Goal: Task Accomplishment & Management: Use online tool/utility

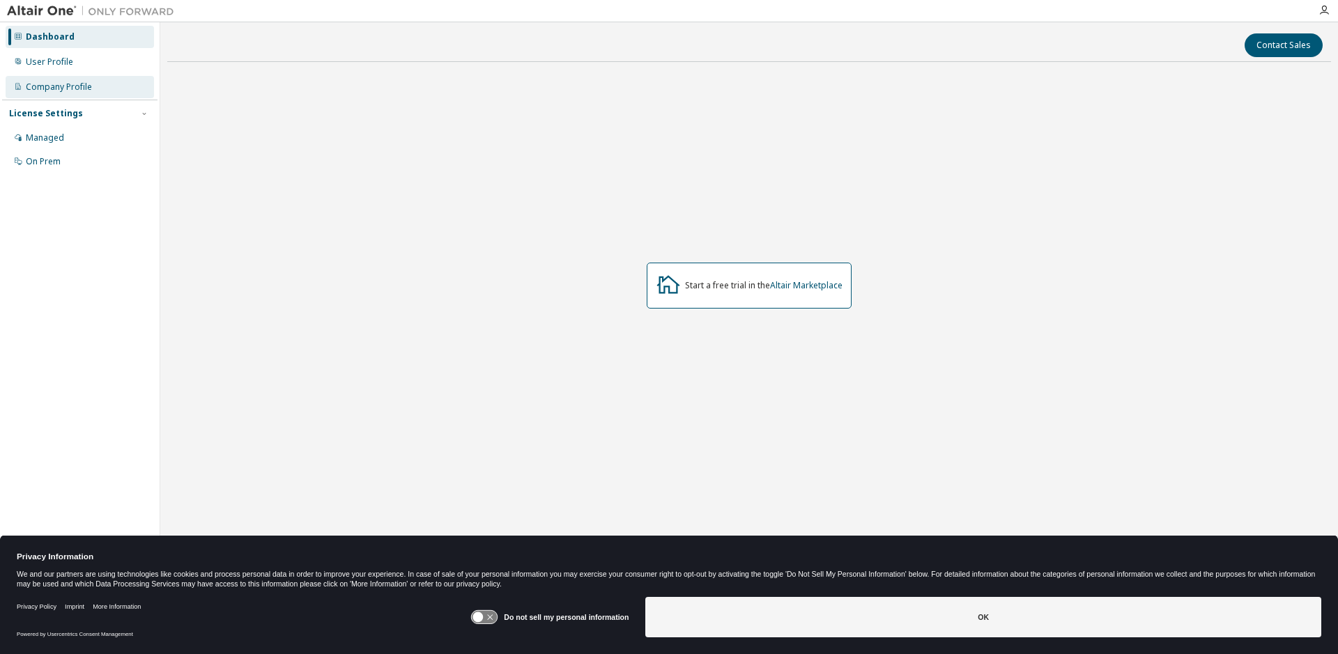
click at [54, 88] on div "Company Profile" at bounding box center [59, 87] width 66 height 11
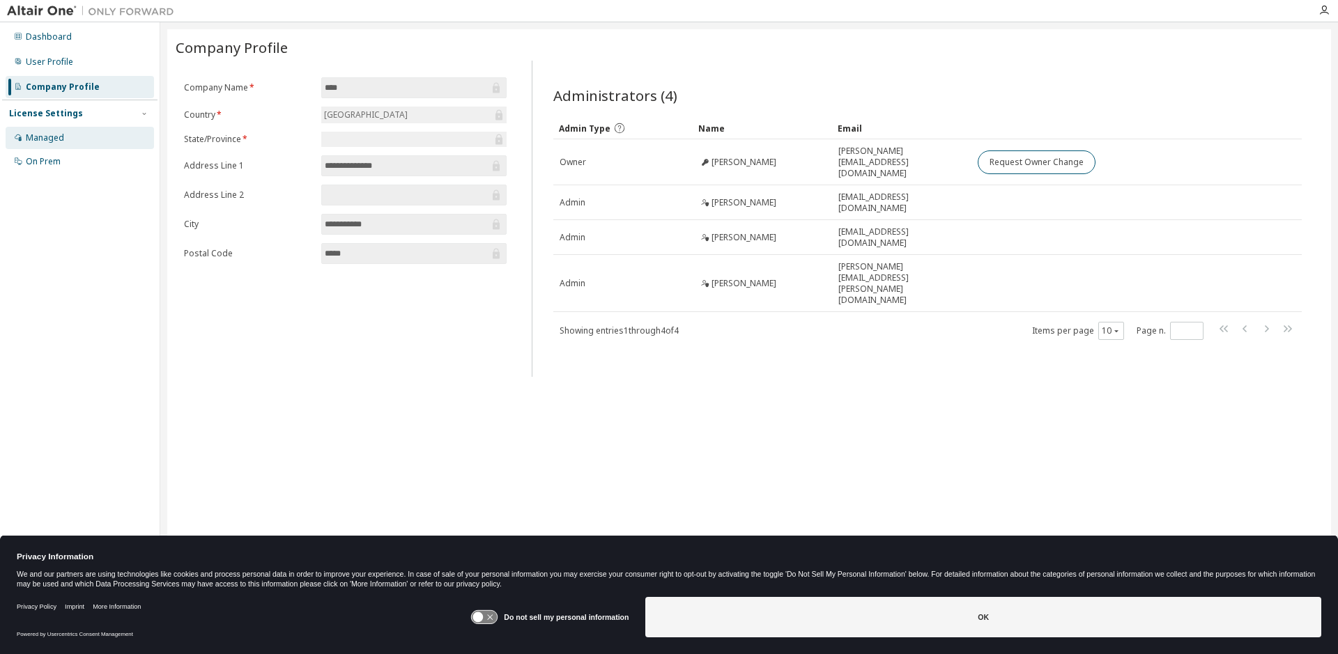
click at [49, 140] on div "Managed" at bounding box center [45, 137] width 38 height 11
click at [70, 37] on div "Dashboard" at bounding box center [80, 37] width 148 height 22
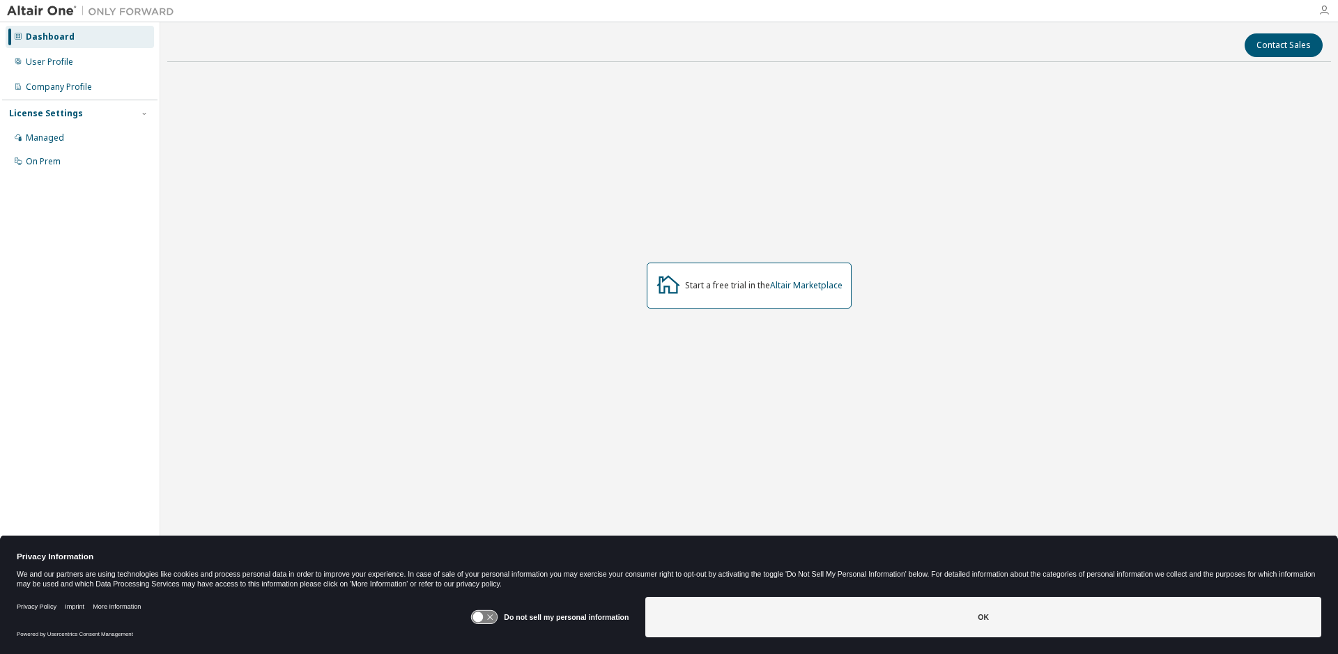
click at [1326, 7] on icon "button" at bounding box center [1324, 10] width 11 height 11
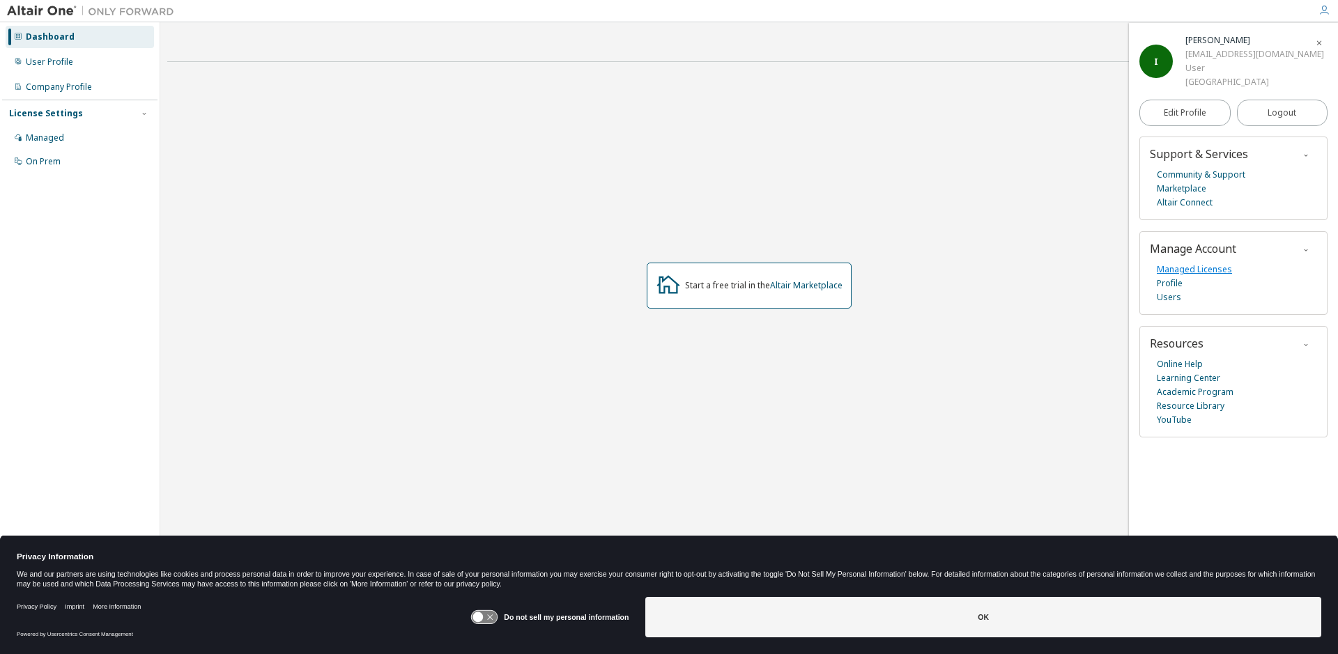
click at [1178, 269] on link "Managed Licenses" at bounding box center [1194, 270] width 75 height 14
click at [1326, 11] on icon "button" at bounding box center [1324, 10] width 11 height 11
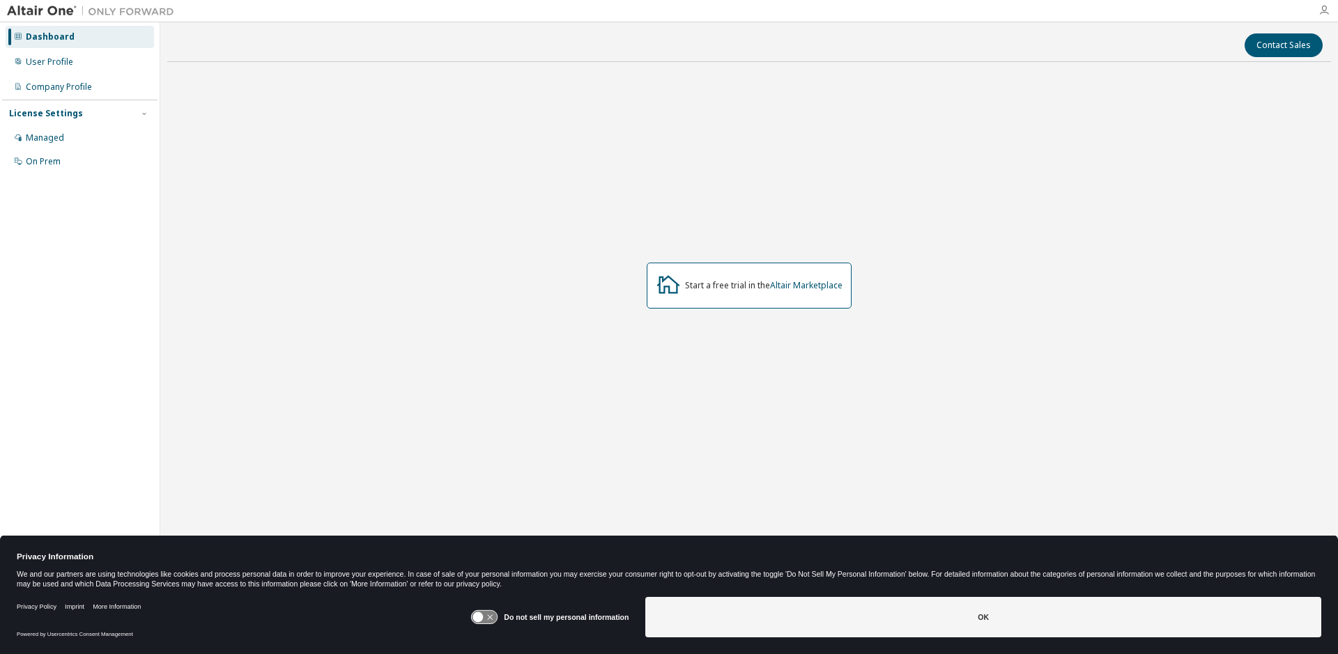
click at [1326, 11] on icon "button" at bounding box center [1324, 10] width 11 height 11
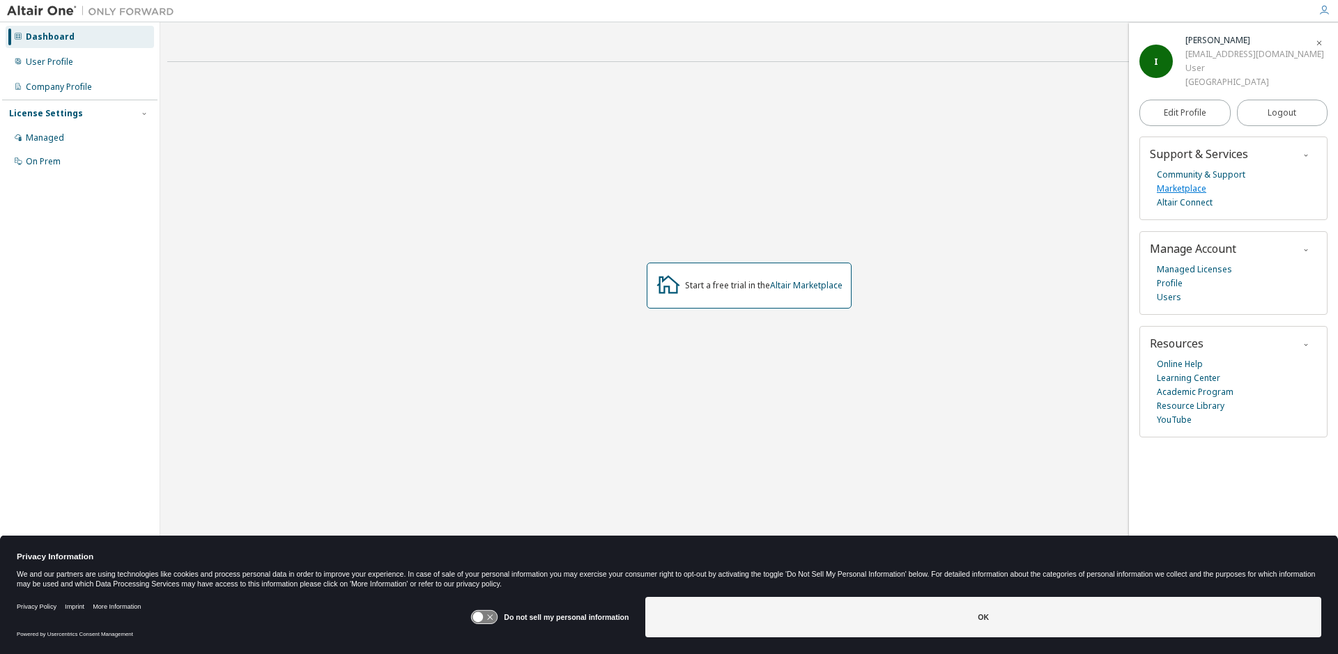
click at [1180, 192] on link "Marketplace" at bounding box center [1181, 189] width 49 height 14
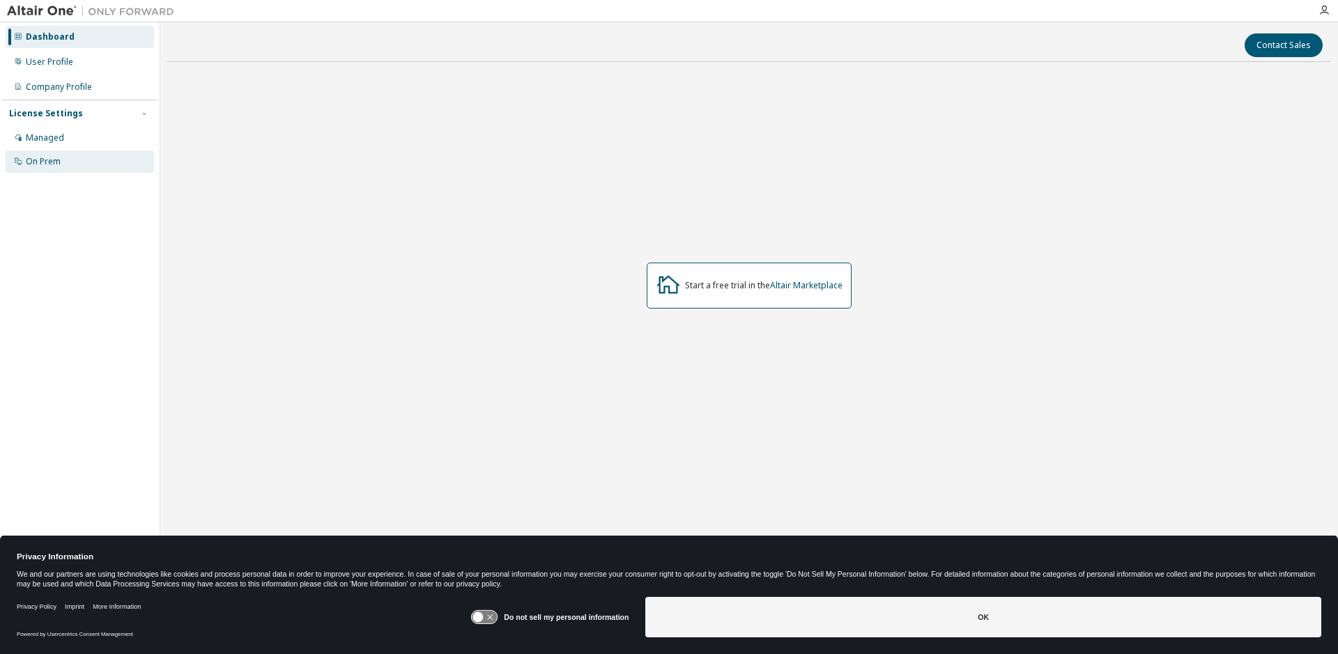
click at [75, 161] on div "On Prem" at bounding box center [80, 162] width 148 height 22
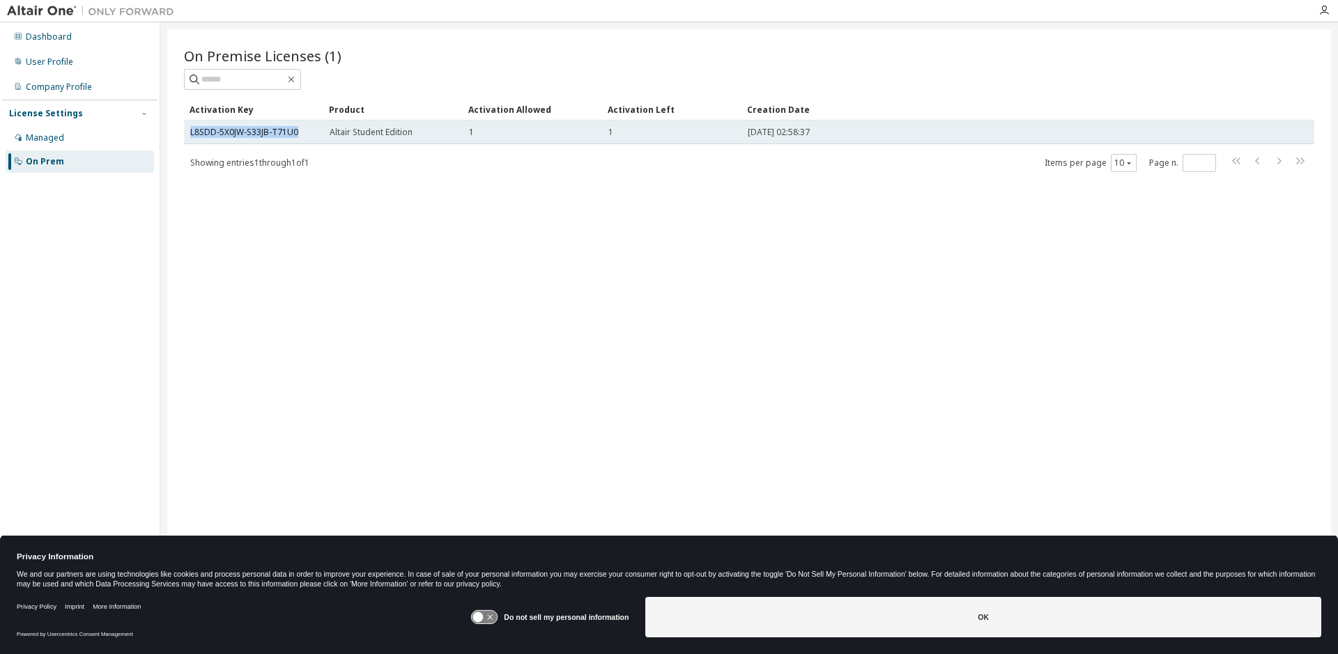
drag, startPoint x: 305, startPoint y: 128, endPoint x: 189, endPoint y: 137, distance: 116.0
click at [189, 137] on td "L8SDD-5X0JW-S33JB-T71U0" at bounding box center [253, 133] width 139 height 24
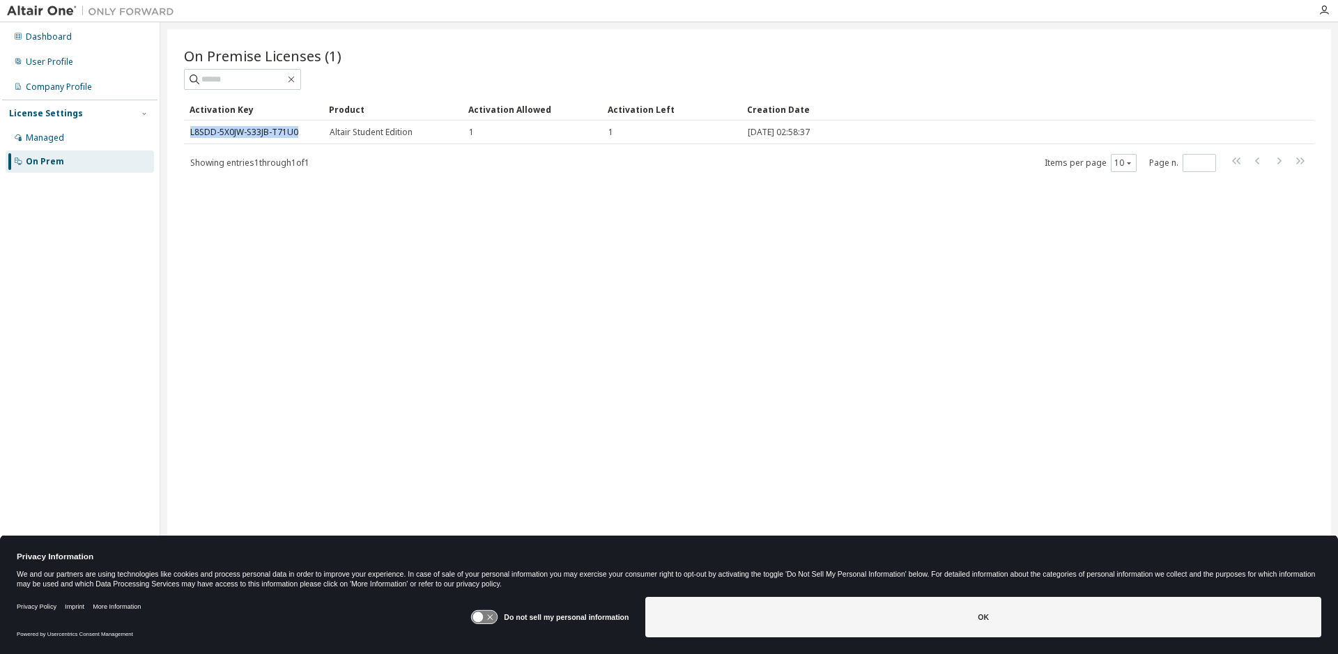
copy link "L8SDD-5X0JW-S33JB-T71U0"
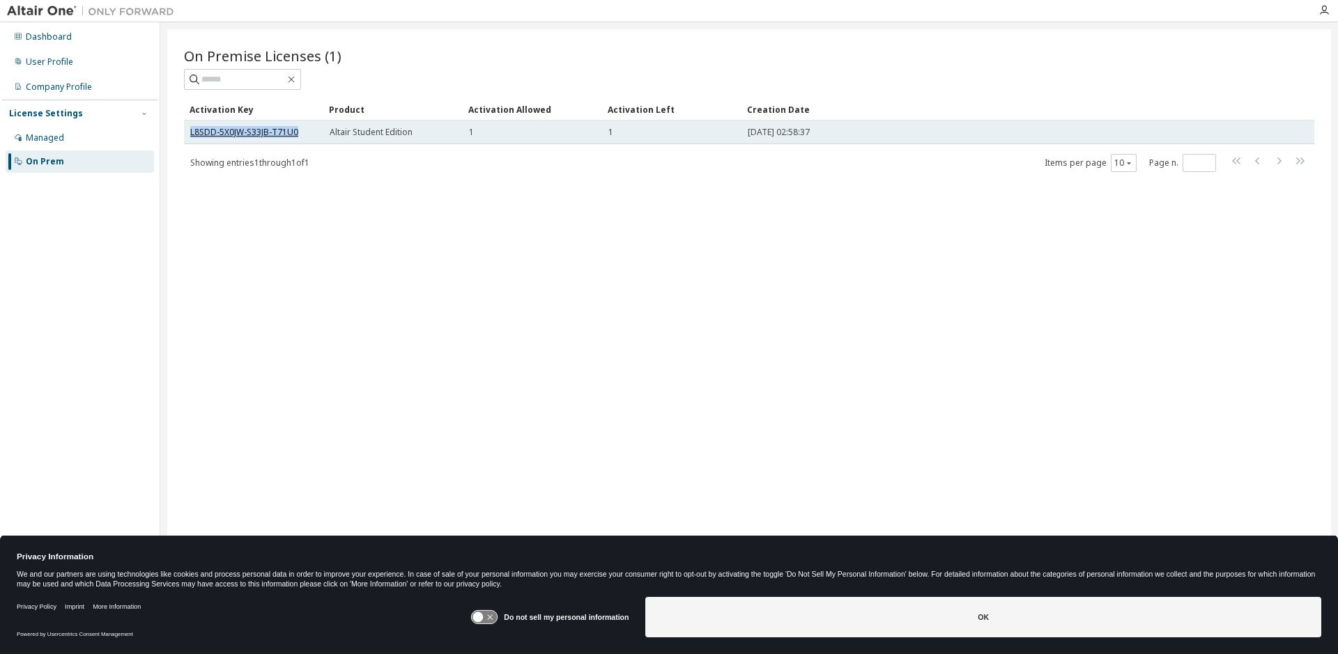
click at [266, 133] on link "L8SDD-5X0JW-S33JB-T71U0" at bounding box center [244, 132] width 108 height 12
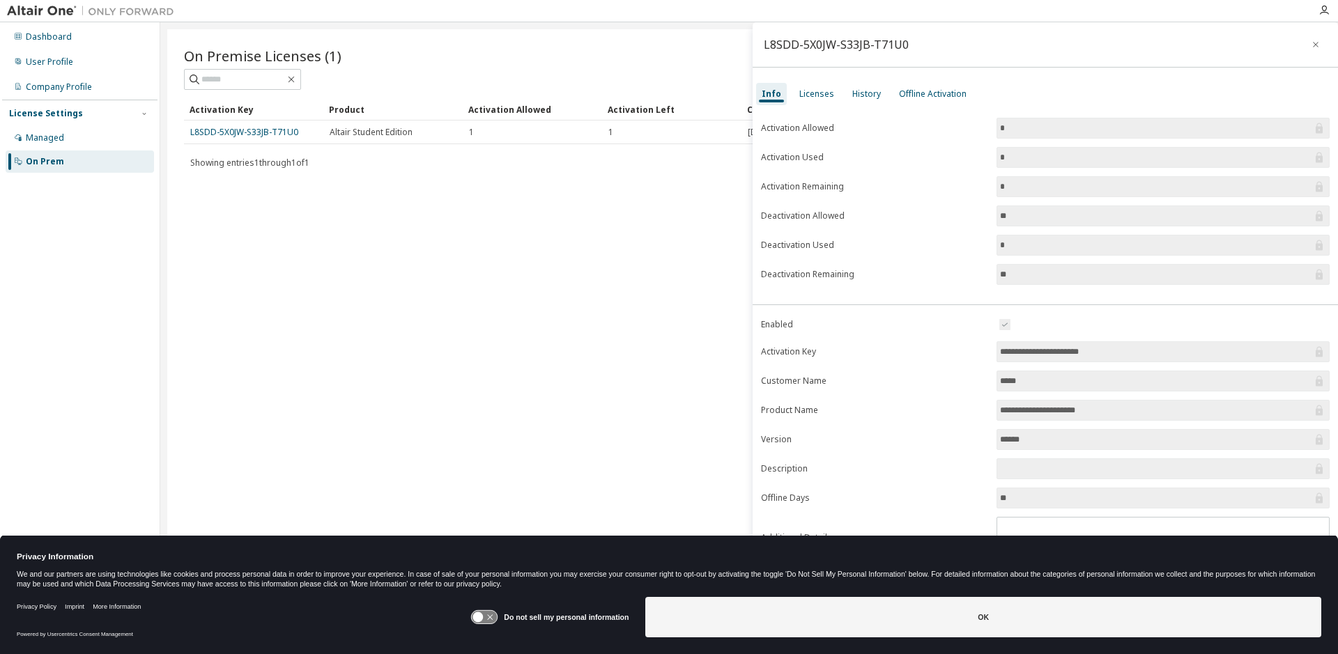
click at [1028, 351] on input "**********" at bounding box center [1156, 352] width 312 height 14
click at [802, 85] on div "Licenses" at bounding box center [817, 94] width 46 height 22
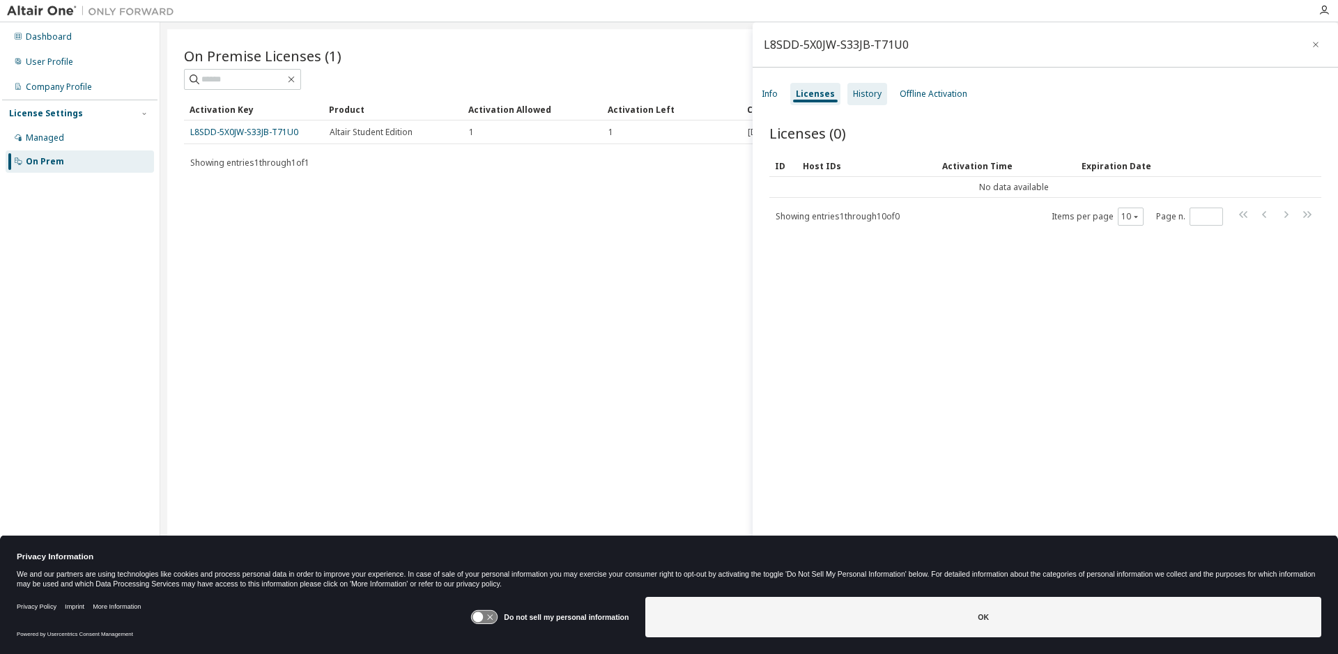
click at [864, 93] on div "History" at bounding box center [867, 94] width 29 height 11
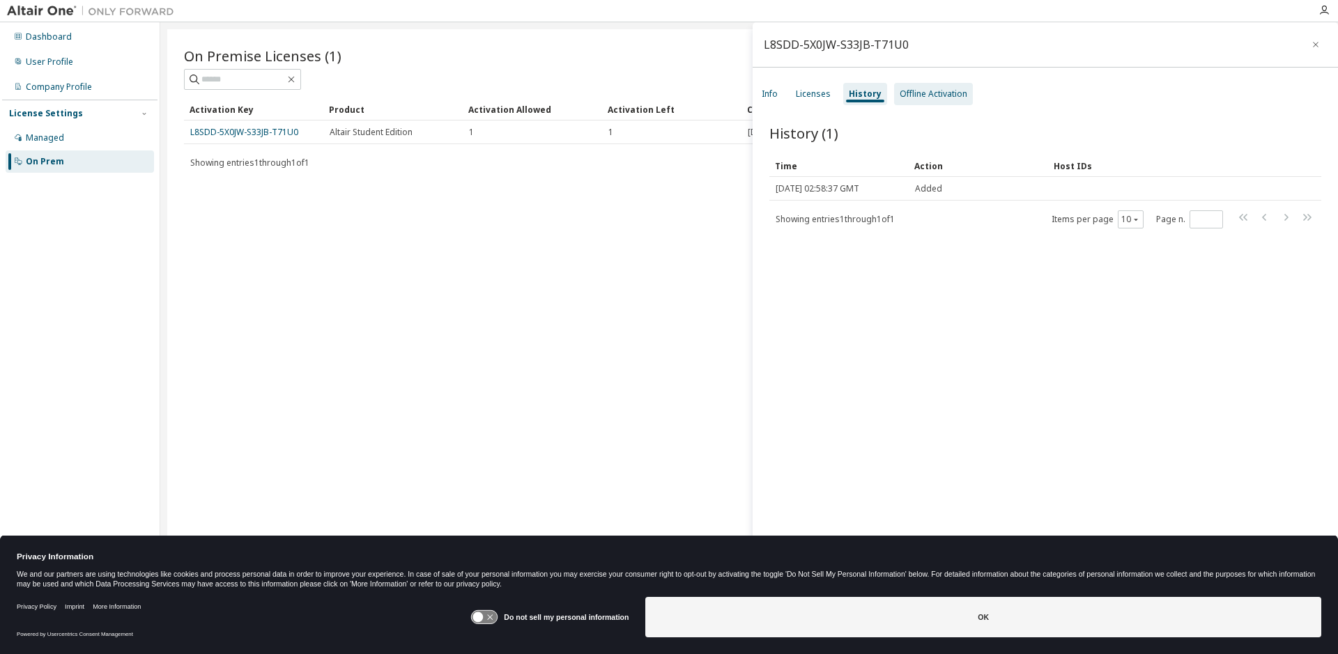
click at [918, 90] on div "Offline Activation" at bounding box center [934, 94] width 68 height 11
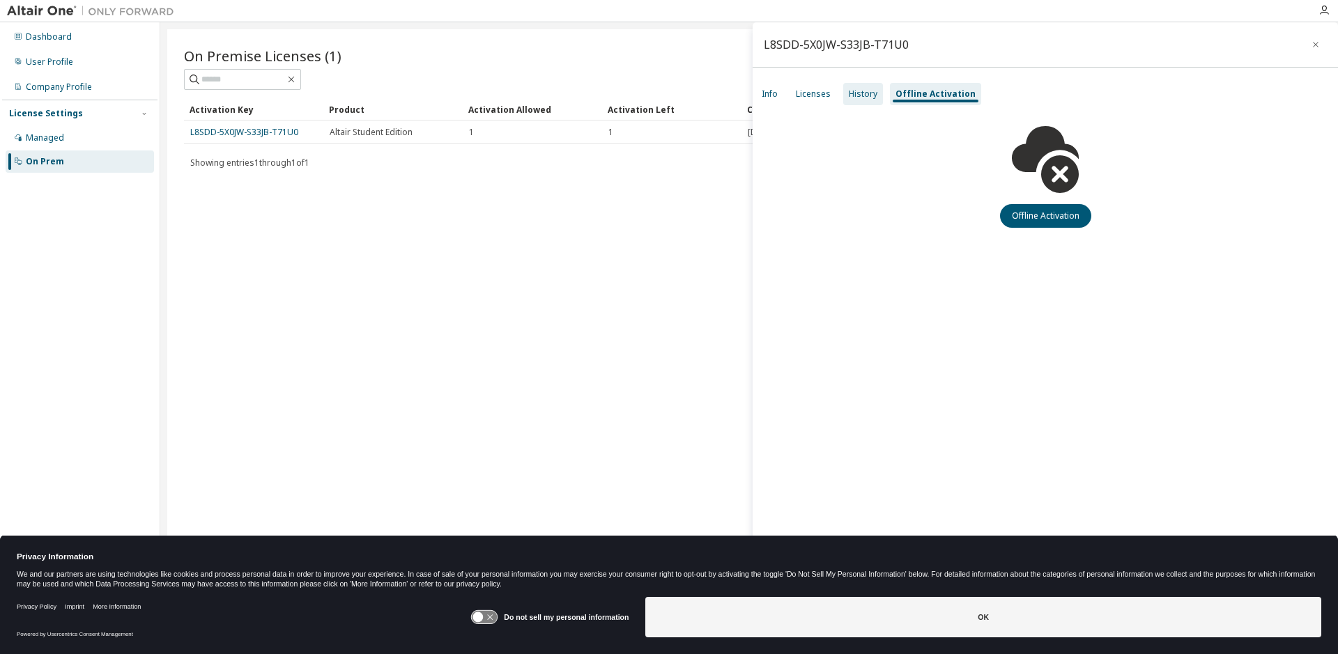
click at [851, 94] on div "History" at bounding box center [863, 94] width 29 height 11
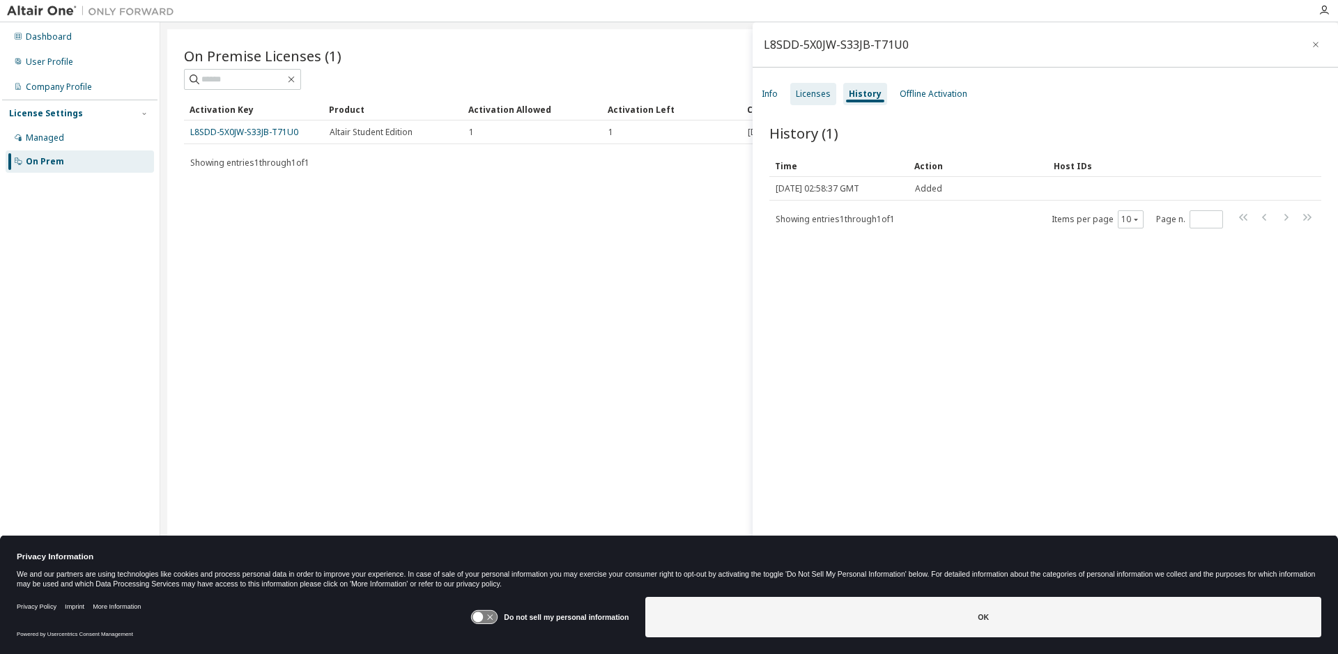
click at [810, 103] on div "Licenses" at bounding box center [813, 94] width 46 height 22
click at [776, 96] on div "Info" at bounding box center [770, 94] width 16 height 11
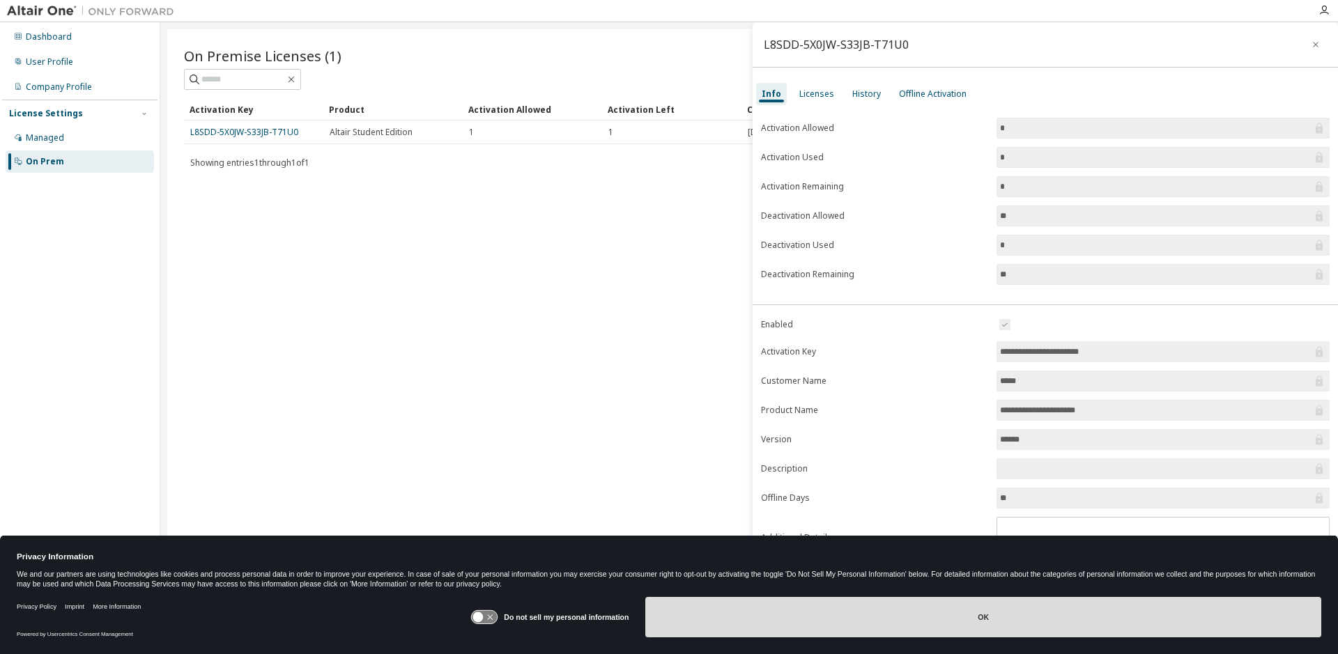
click at [951, 617] on button "OK" at bounding box center [983, 617] width 676 height 40
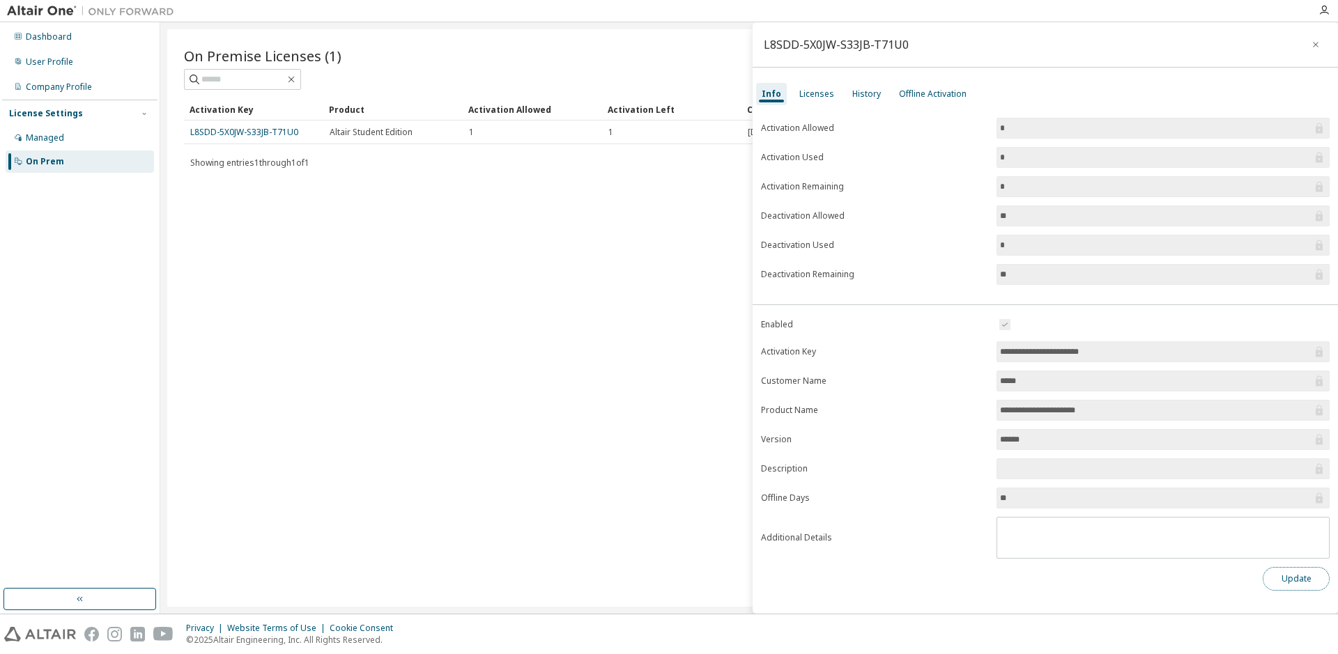
click at [1298, 588] on button "Update" at bounding box center [1296, 579] width 67 height 24
click at [43, 4] on img at bounding box center [94, 11] width 174 height 14
click at [42, 13] on img at bounding box center [94, 11] width 174 height 14
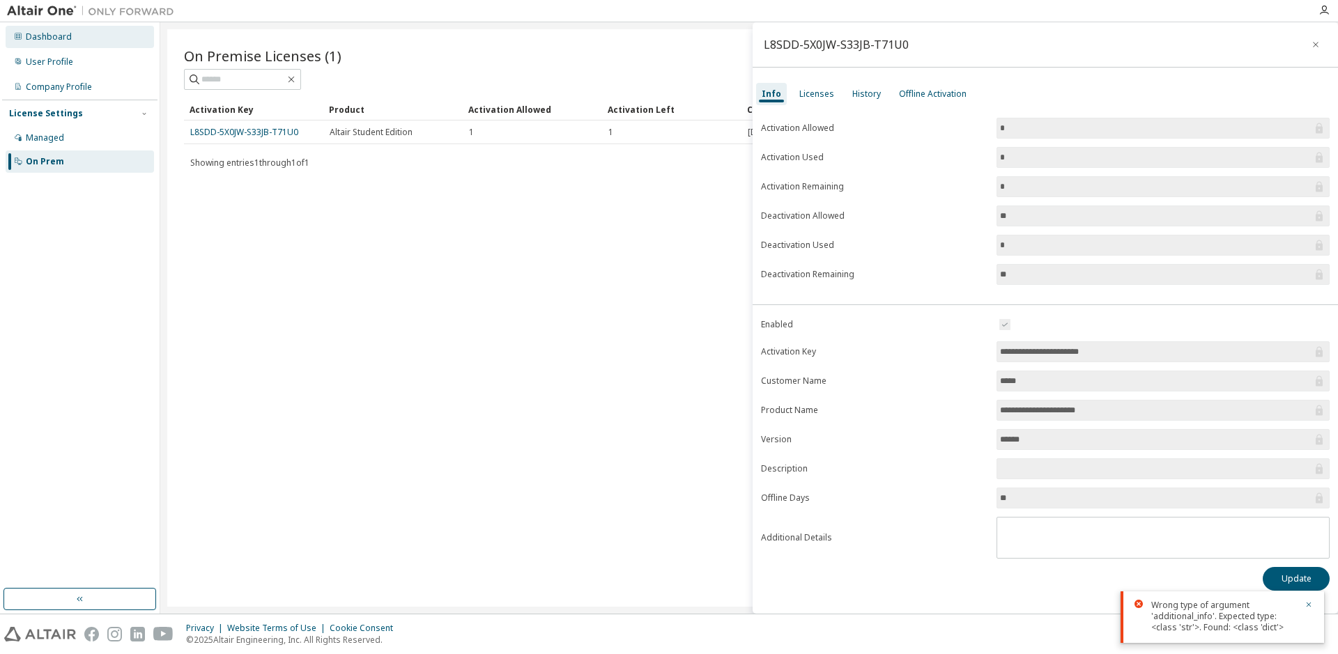
click at [44, 44] on div "Dashboard" at bounding box center [80, 37] width 148 height 22
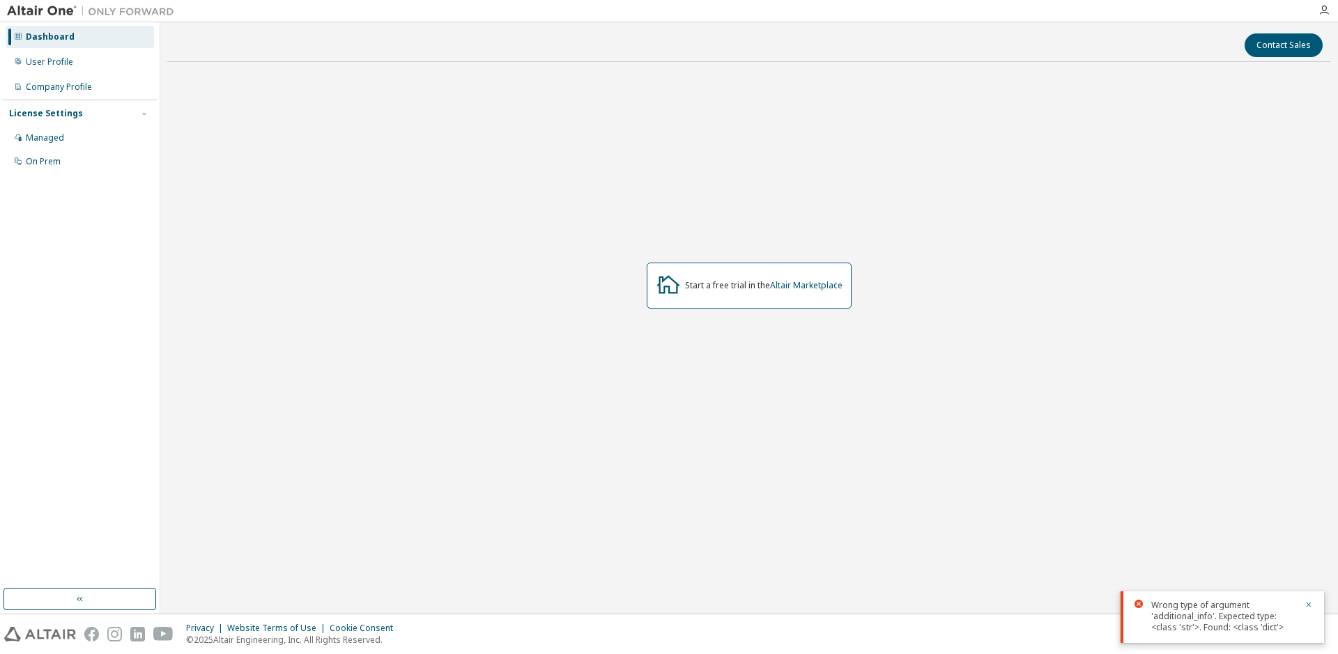
click at [33, 8] on img at bounding box center [94, 11] width 174 height 14
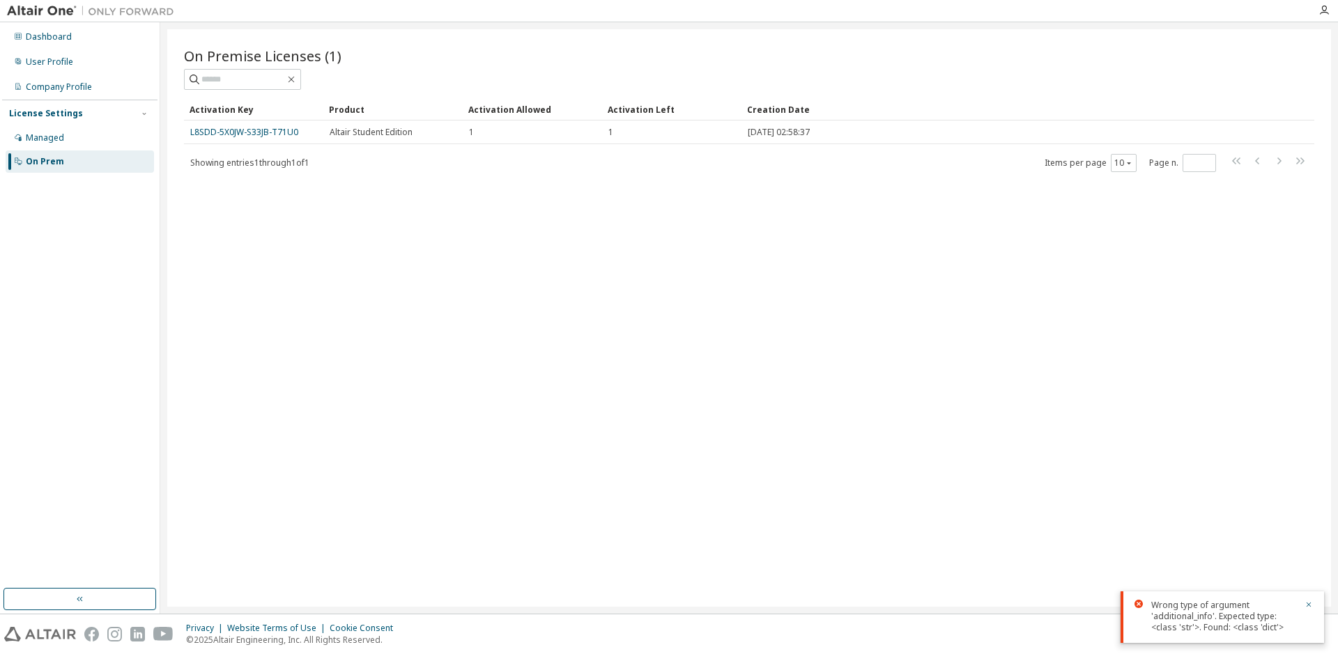
click at [266, 129] on link "L8SDD-5X0JW-S33JB-T71U0" at bounding box center [244, 132] width 108 height 12
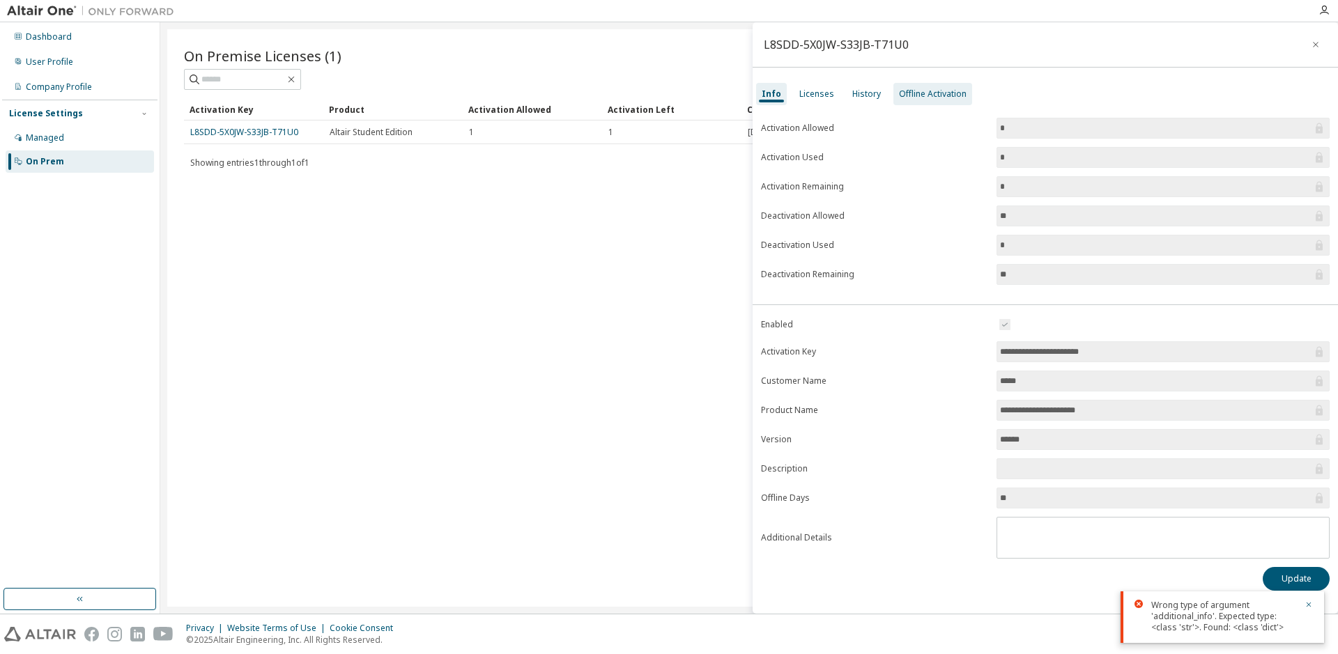
click at [942, 94] on div "Offline Activation" at bounding box center [933, 94] width 68 height 11
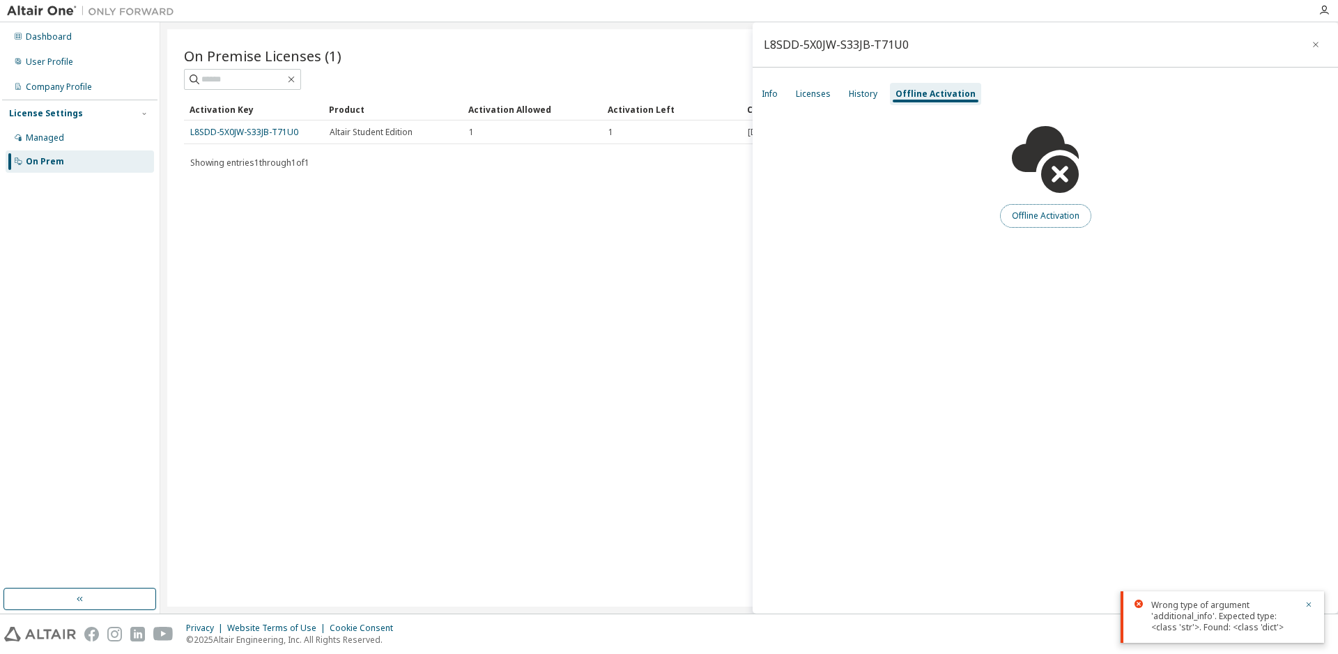
click at [1032, 225] on button "Offline Activation" at bounding box center [1045, 216] width 91 height 24
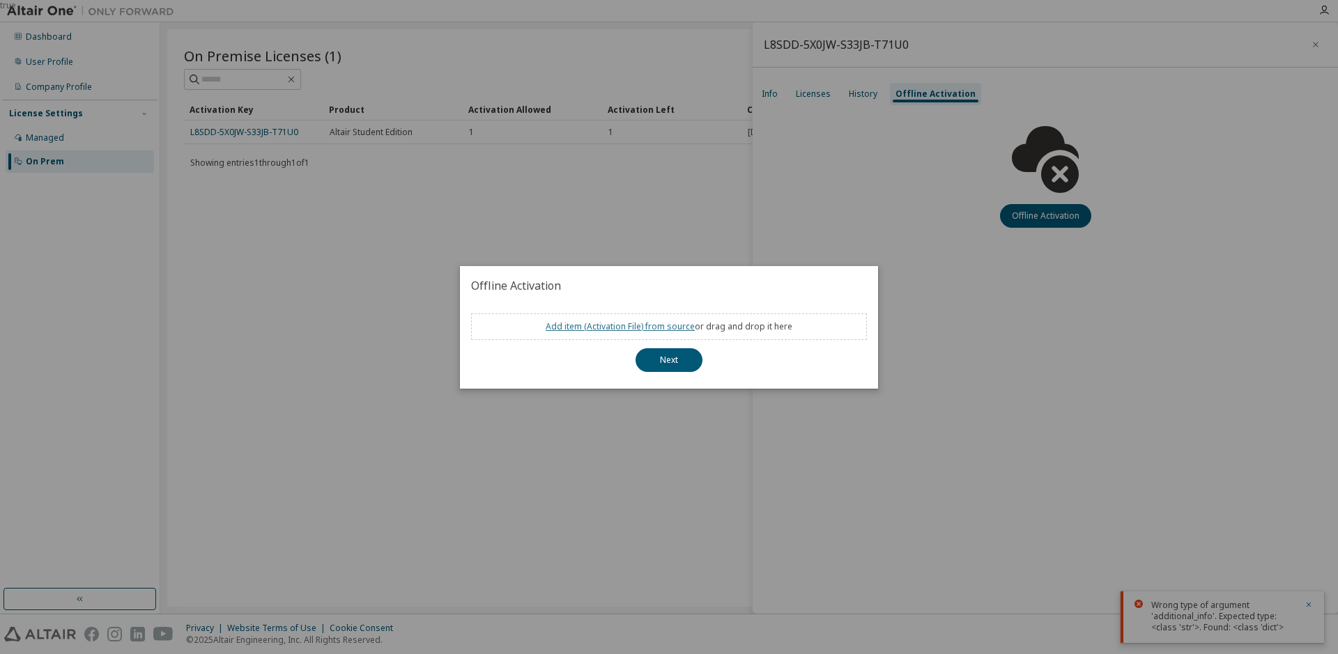
click at [590, 324] on link "Add item ( Activation File ) from source" at bounding box center [620, 327] width 149 height 12
click at [666, 352] on button "Next" at bounding box center [669, 360] width 67 height 24
click at [921, 186] on div "true" at bounding box center [669, 327] width 1338 height 654
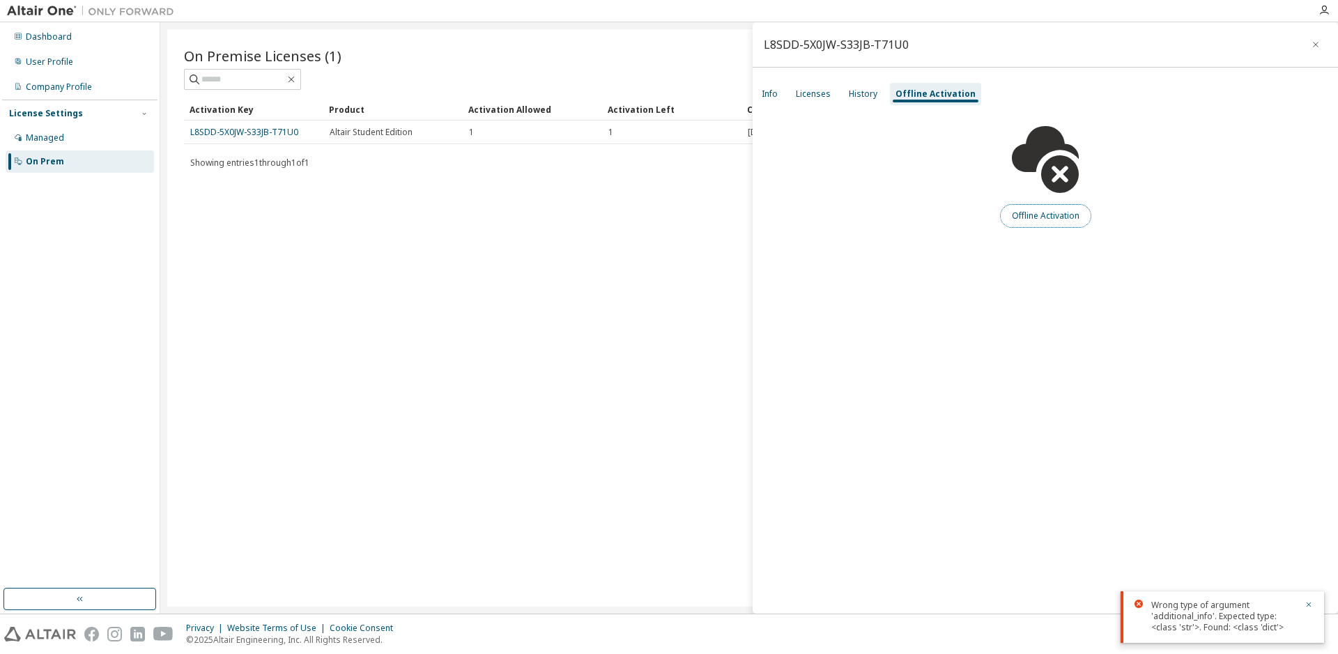
click at [1023, 217] on button "Offline Activation" at bounding box center [1045, 216] width 91 height 24
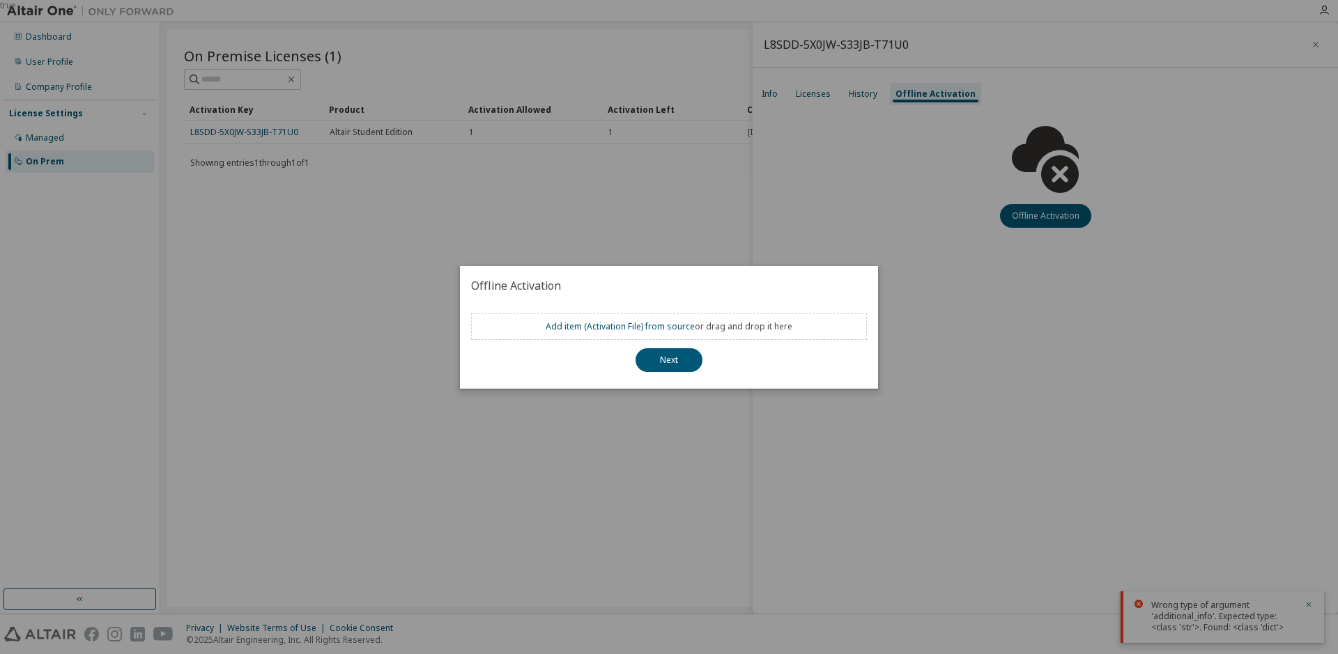
click at [643, 319] on div "Add item ( Activation File ) from source or drag and drop it here" at bounding box center [669, 327] width 396 height 26
click at [644, 330] on link "Add item ( Activation File ) from source" at bounding box center [620, 327] width 149 height 12
click at [664, 372] on div "Add item ( Activation File ) from source or drag and drop it here Next" at bounding box center [669, 347] width 418 height 84
drag, startPoint x: 668, startPoint y: 365, endPoint x: 532, endPoint y: 239, distance: 184.4
click at [668, 364] on button "Next" at bounding box center [669, 360] width 67 height 24
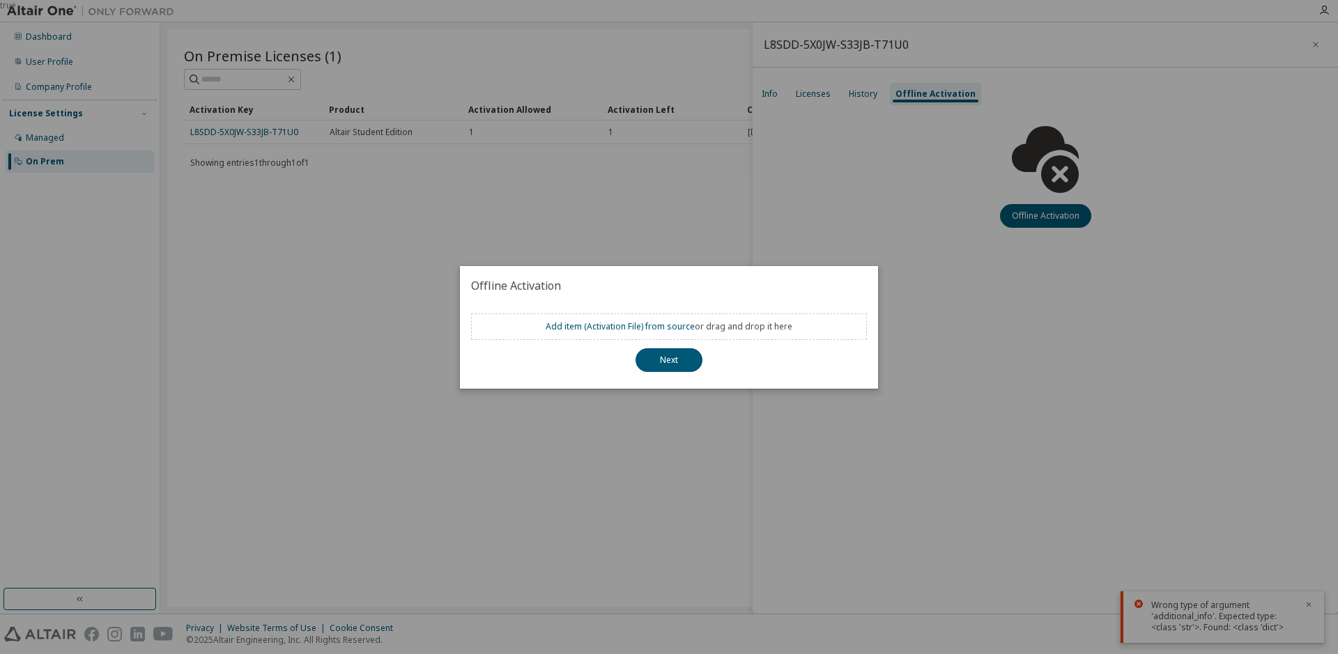
click at [340, 115] on div "true" at bounding box center [669, 327] width 1338 height 654
